Goal: Find specific fact

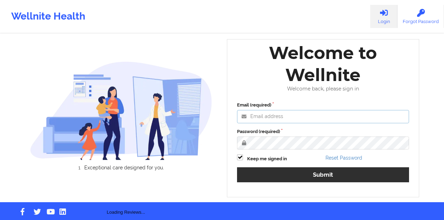
type input "utkarsh.pandey@wellnite.com"
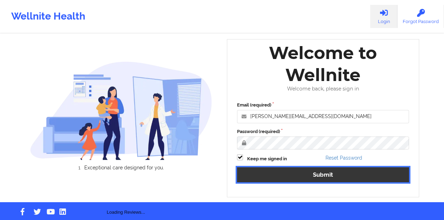
drag, startPoint x: 322, startPoint y: 180, endPoint x: 234, endPoint y: 13, distance: 188.7
click at [322, 180] on button "Submit" at bounding box center [323, 174] width 172 height 15
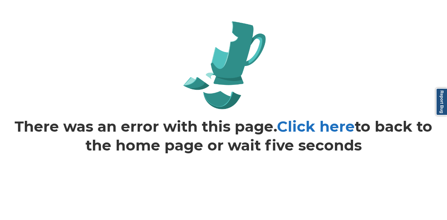
click at [344, 121] on link "Click here" at bounding box center [316, 126] width 78 height 18
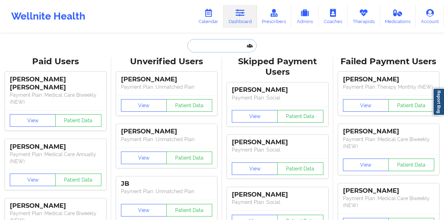
click at [215, 50] on input "text" at bounding box center [221, 45] width 69 height 13
paste input "Allison Keeley"
type input "Allison Keeley"
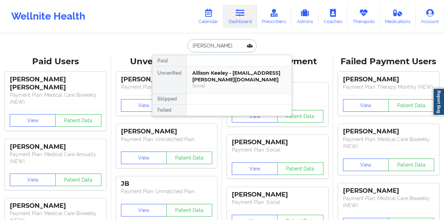
click at [214, 74] on div "Allison Keeley - allie.keeley@gmail.com" at bounding box center [239, 76] width 94 height 13
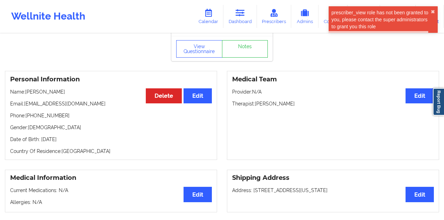
scroll to position [46, 0]
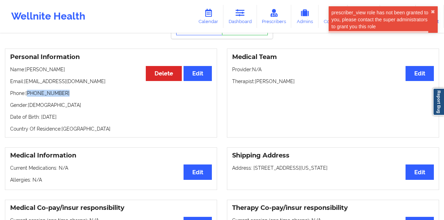
drag, startPoint x: 63, startPoint y: 98, endPoint x: 29, endPoint y: 98, distance: 34.3
click at [29, 97] on p "Phone: +1540-598-7215" at bounding box center [111, 93] width 202 height 7
copy p "1540-598-7215"
